Goal: Task Accomplishment & Management: Use online tool/utility

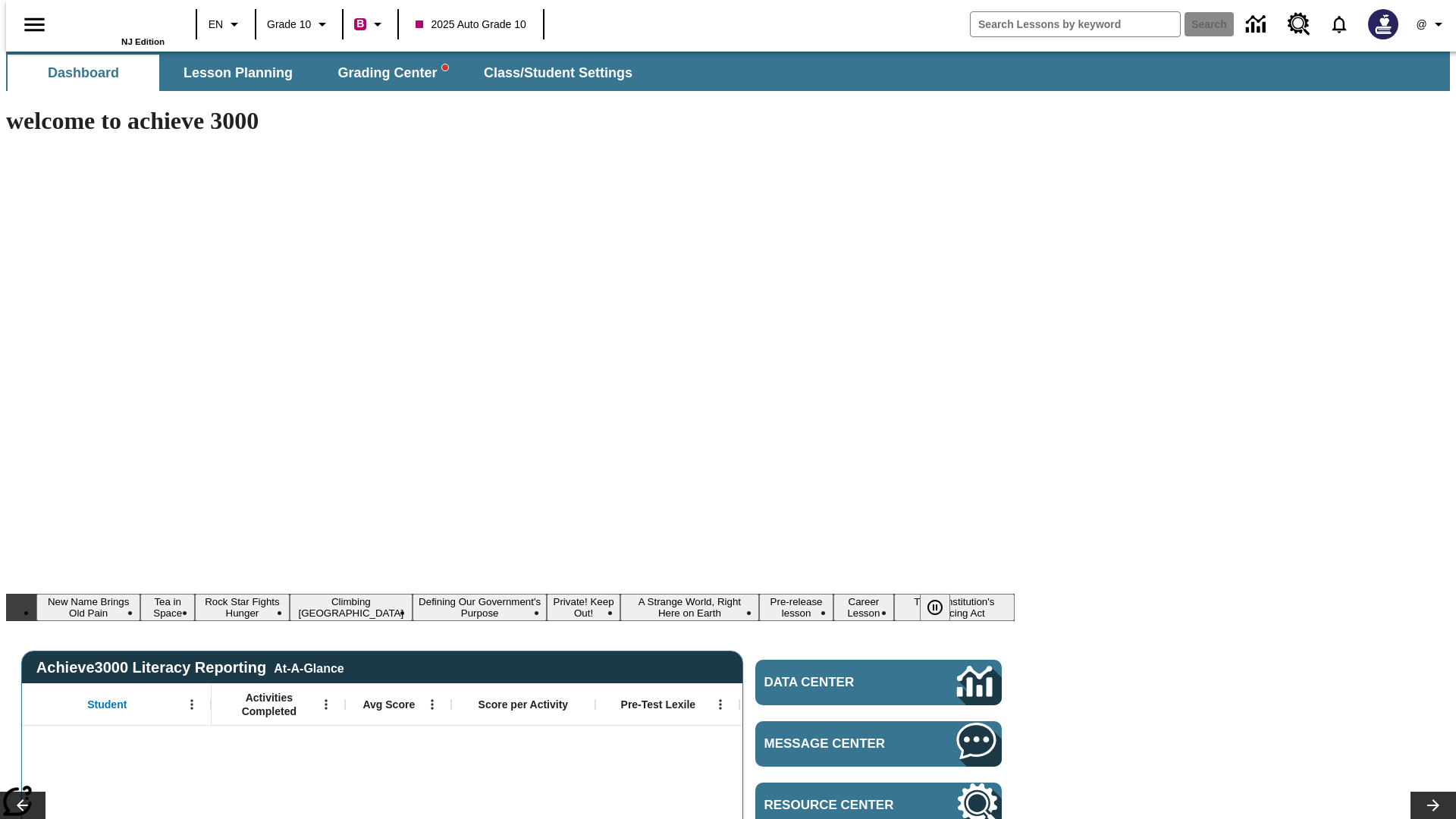
type input "-1"
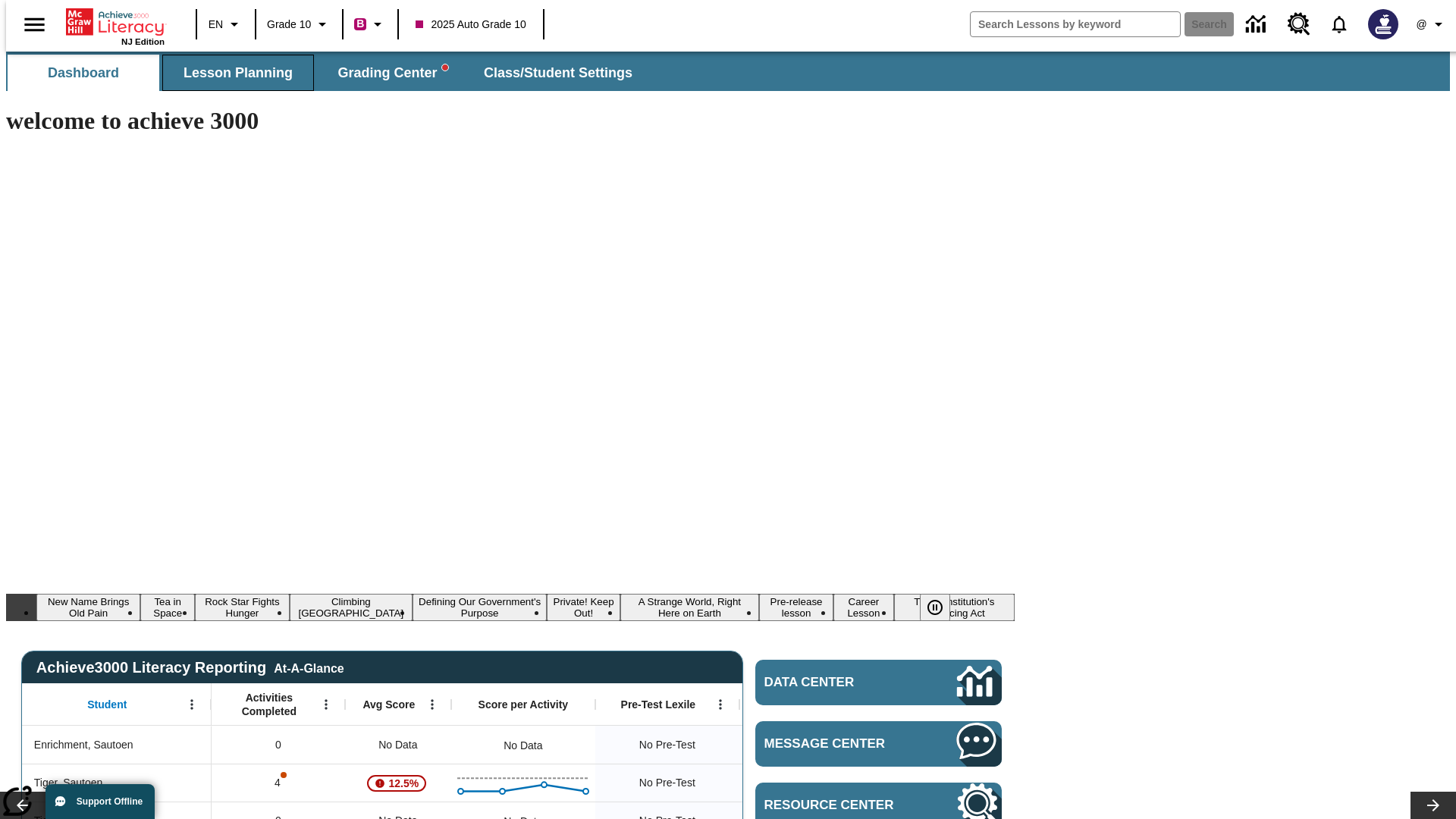
click at [232, 73] on span "Lesson Planning" at bounding box center [238, 73] width 109 height 18
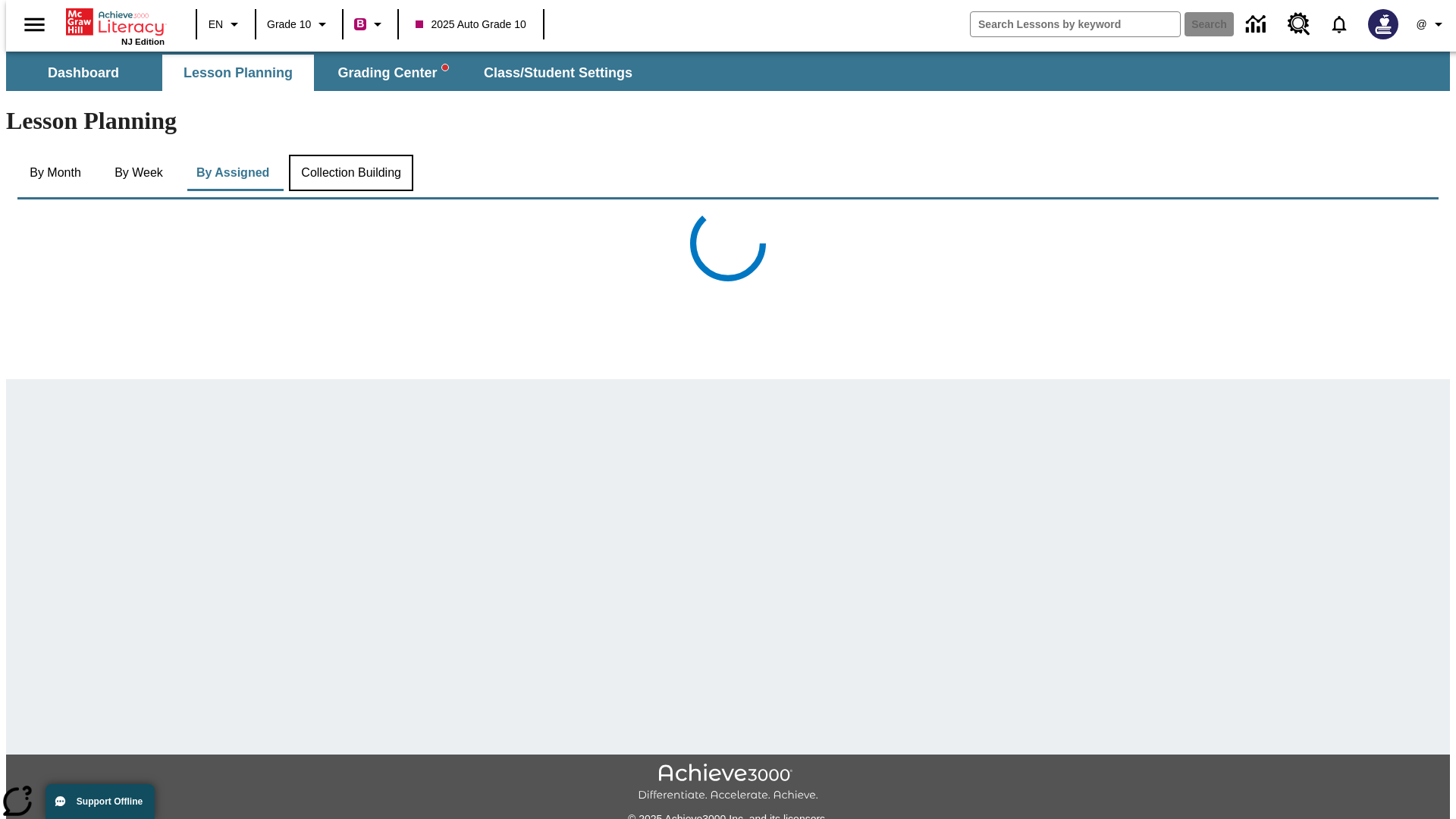
click at [350, 155] on button "Collection Building" at bounding box center [351, 173] width 125 height 36
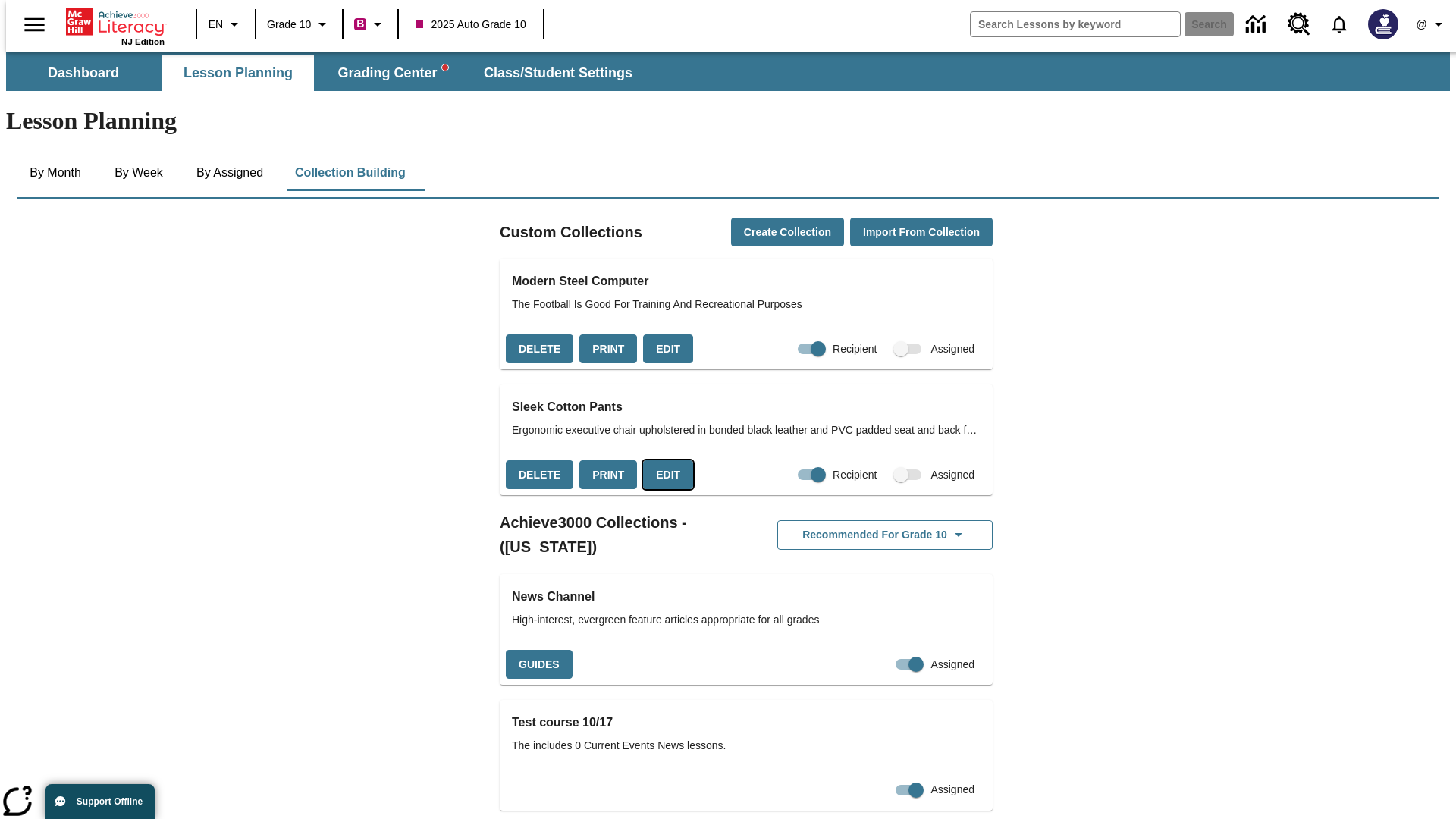
click at [662, 460] on button "Edit" at bounding box center [667, 474] width 50 height 30
